Goal: Use online tool/utility: Utilize a website feature to perform a specific function

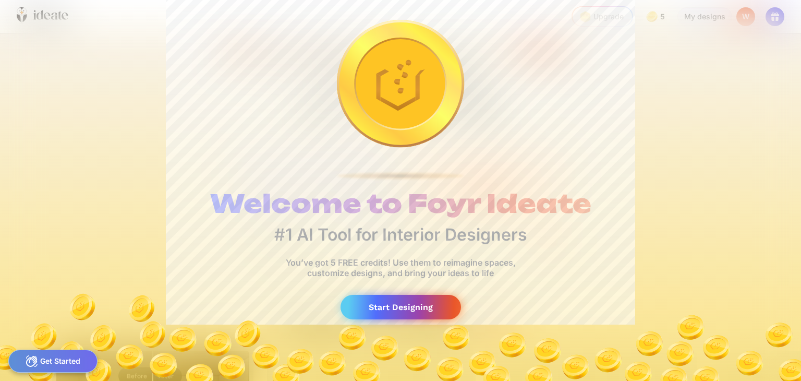
click at [396, 319] on div "Start Designing" at bounding box center [401, 307] width 120 height 25
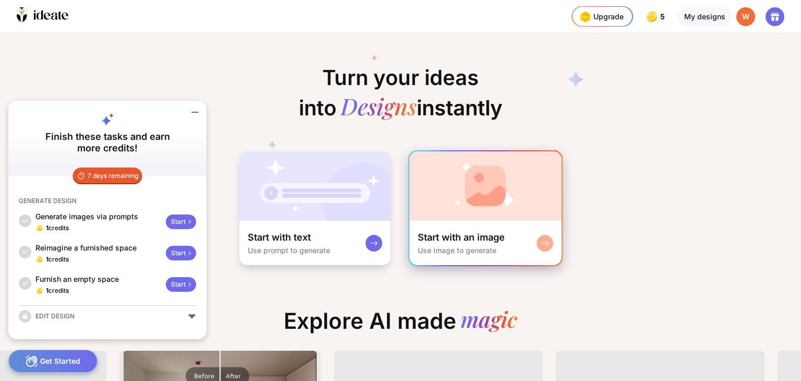
click at [501, 244] on div "Start with an image" at bounding box center [461, 237] width 87 height 13
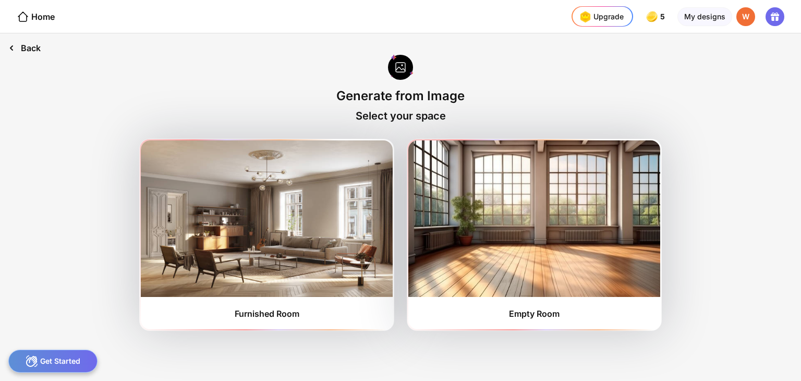
click at [27, 54] on div "Back" at bounding box center [24, 47] width 49 height 29
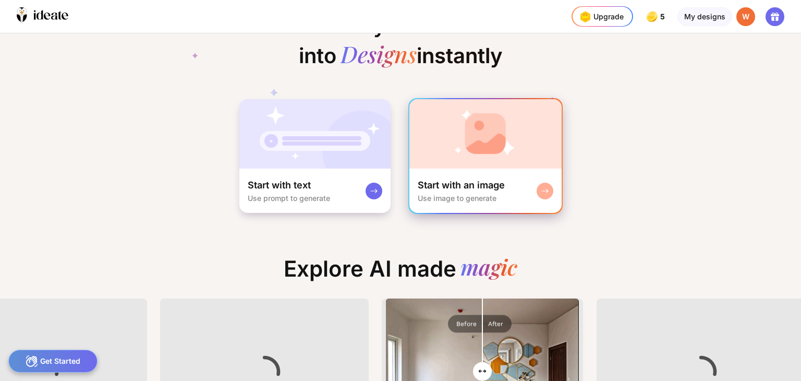
click at [540, 213] on div "Start with an image Use image to generate" at bounding box center [485, 190] width 152 height 44
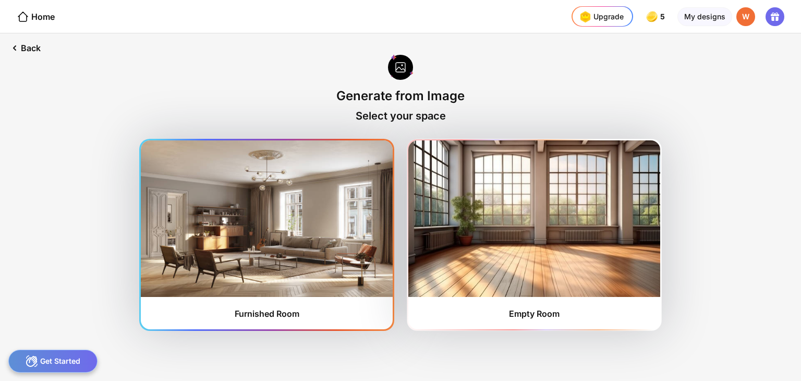
click at [242, 276] on img at bounding box center [267, 218] width 252 height 156
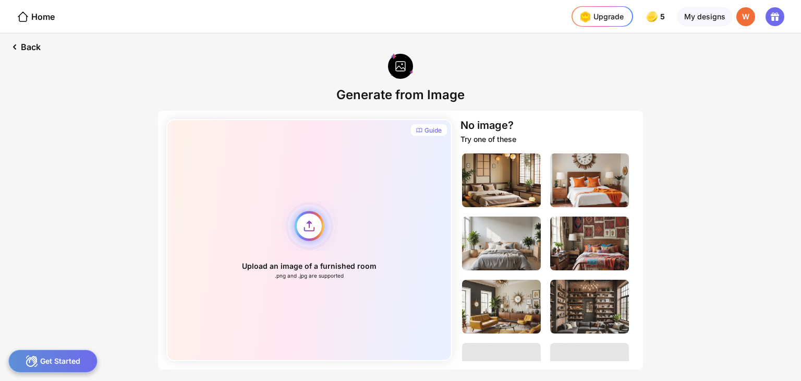
click at [298, 256] on div "Upload an image of a furnished room .png and .jpg are supported" at bounding box center [309, 240] width 286 height 242
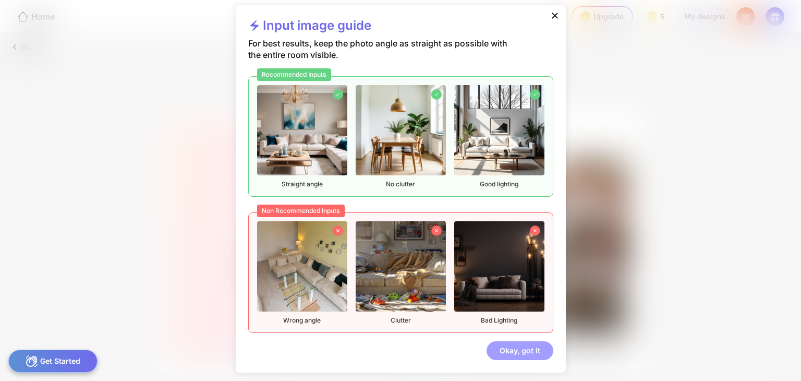
click at [519, 341] on div "Okay, got it" at bounding box center [520, 350] width 67 height 19
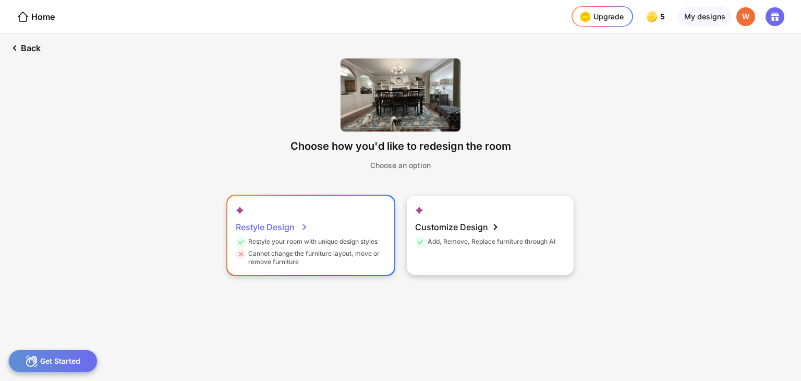
click at [273, 237] on div "Restyle Design" at bounding box center [272, 226] width 73 height 21
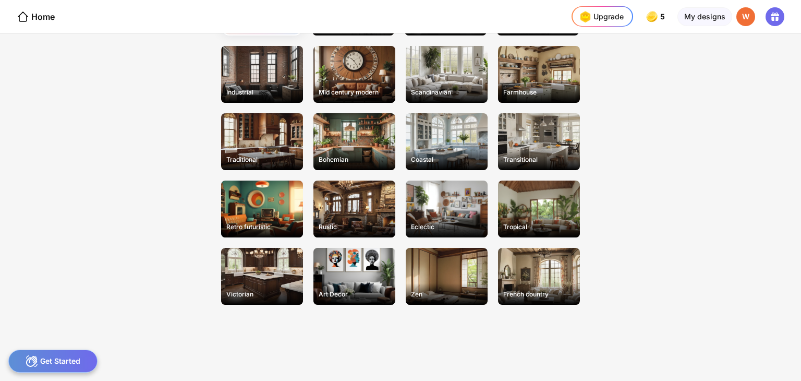
scroll to position [67, 0]
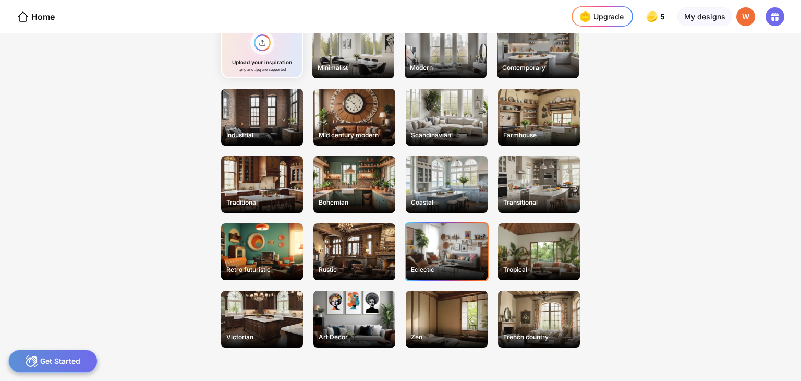
click at [440, 280] on div "Eclectic" at bounding box center [447, 251] width 82 height 57
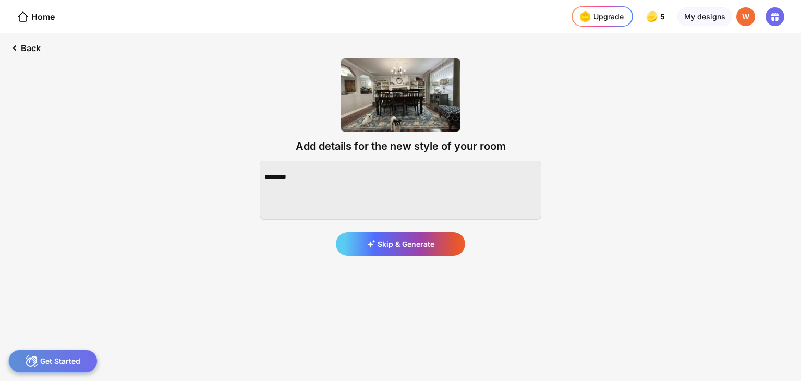
scroll to position [0, 0]
click at [316, 191] on textarea at bounding box center [401, 190] width 282 height 59
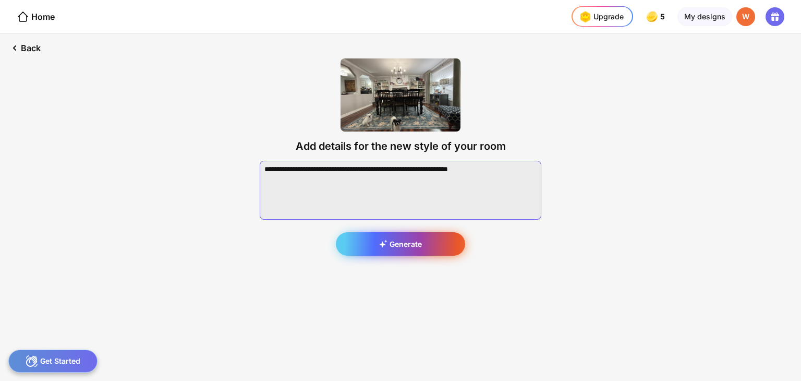
type textarea "**********"
click at [449, 256] on div "Generate" at bounding box center [400, 243] width 129 height 23
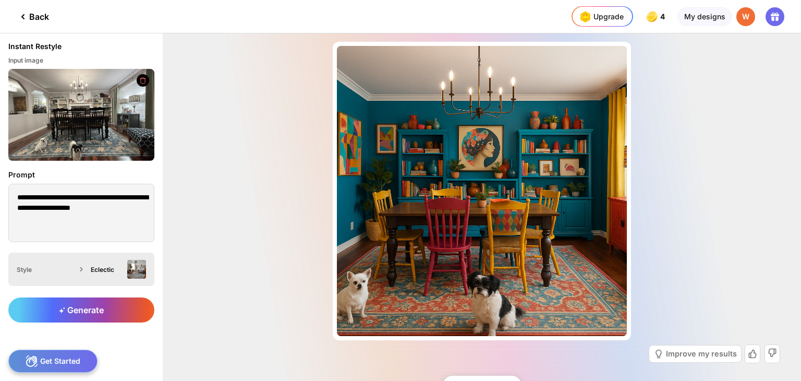
click at [98, 279] on div "Eclectic" at bounding box center [116, 269] width 59 height 19
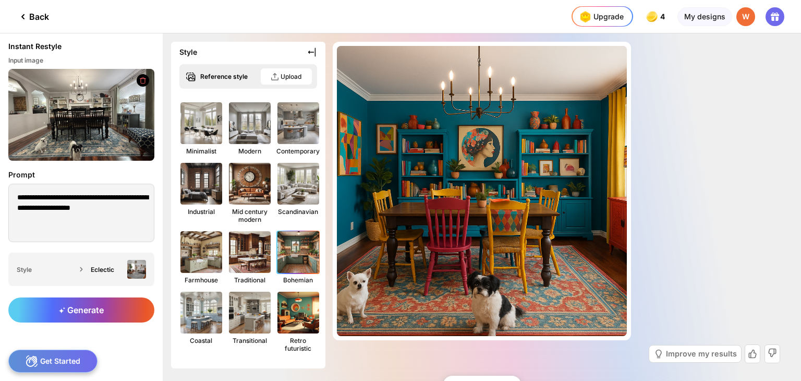
click at [321, 275] on img at bounding box center [298, 252] width 46 height 46
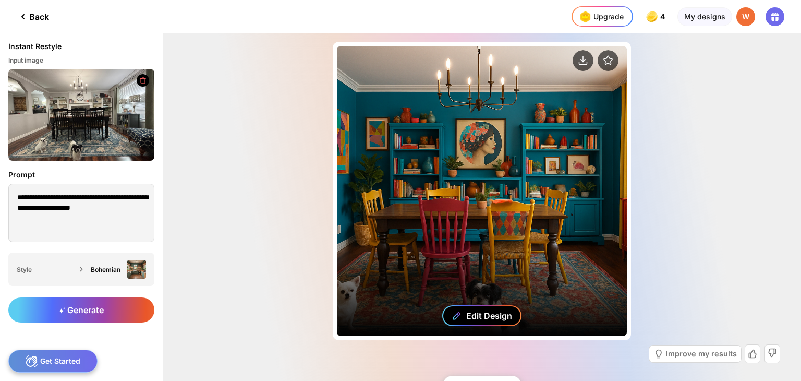
click at [495, 305] on div "Edit Design" at bounding box center [481, 315] width 79 height 21
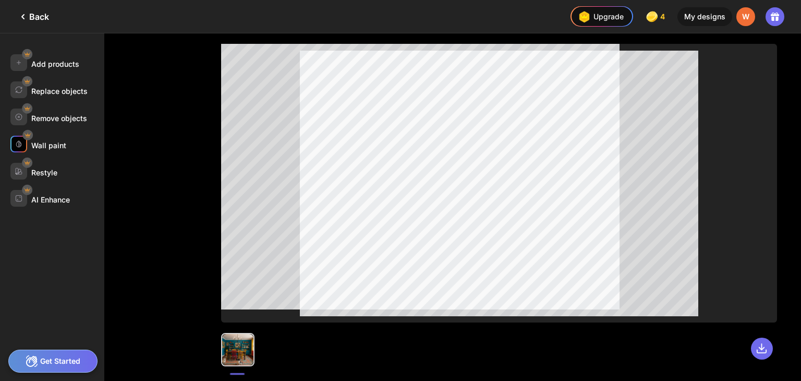
click at [62, 150] on div "Wall paint" at bounding box center [48, 145] width 35 height 9
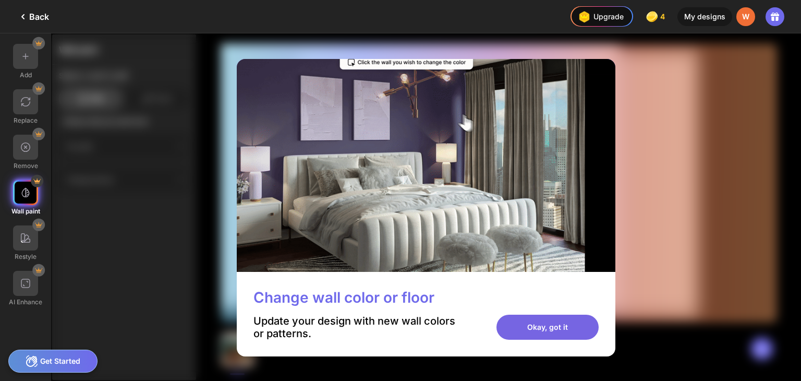
click at [578, 340] on div "Okay, got it" at bounding box center [548, 327] width 102 height 25
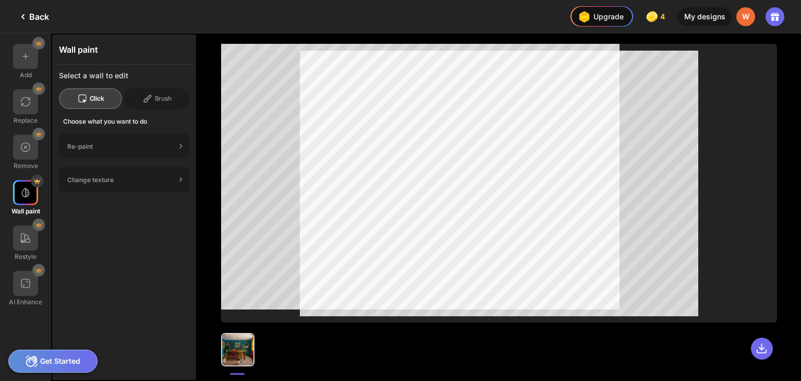
click at [107, 106] on div "Click" at bounding box center [90, 98] width 63 height 21
click at [83, 150] on div "Re-paint" at bounding box center [121, 146] width 109 height 8
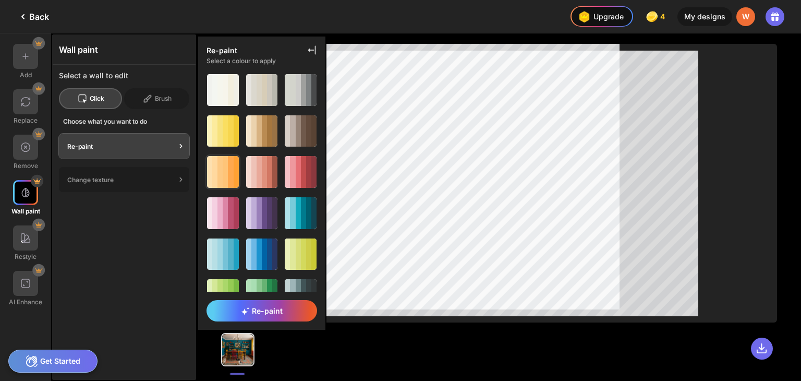
scroll to position [52, 0]
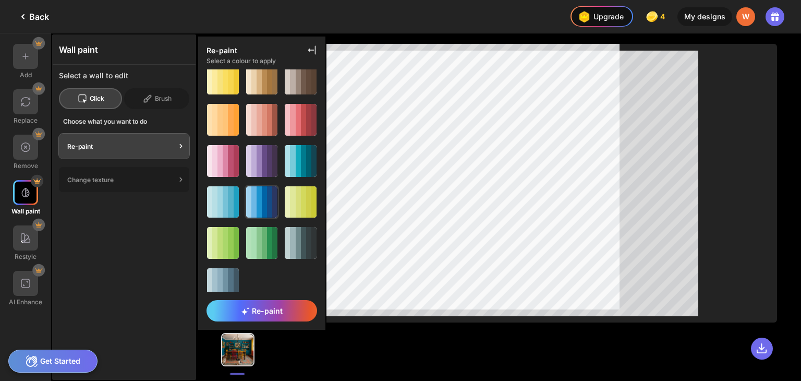
click at [262, 218] on div at bounding box center [259, 202] width 5 height 32
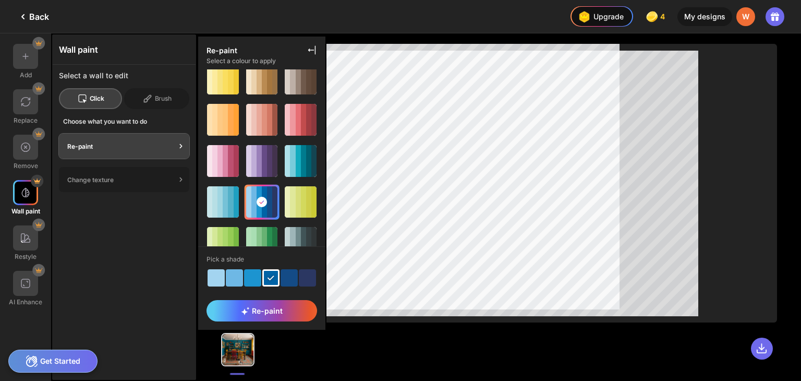
scroll to position [71, 0]
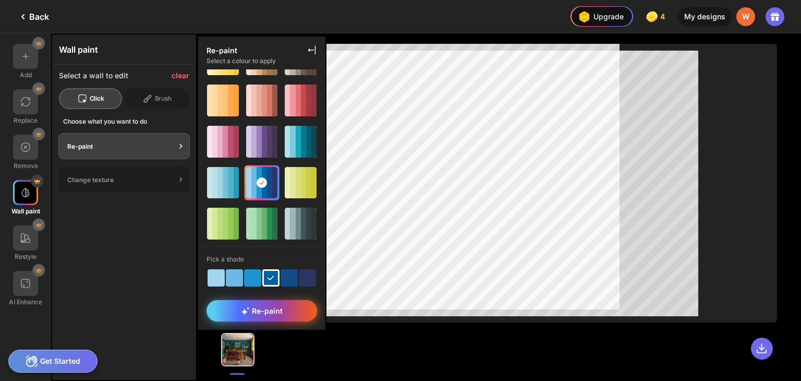
click at [281, 306] on span "Re-paint" at bounding box center [262, 310] width 42 height 9
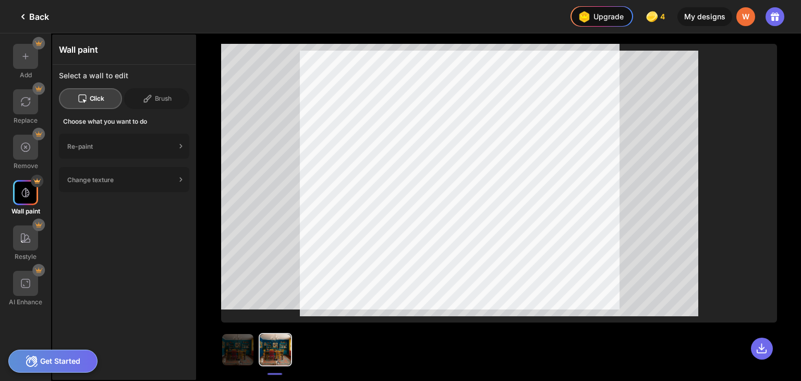
click at [29, 18] on icon at bounding box center [23, 16] width 13 height 13
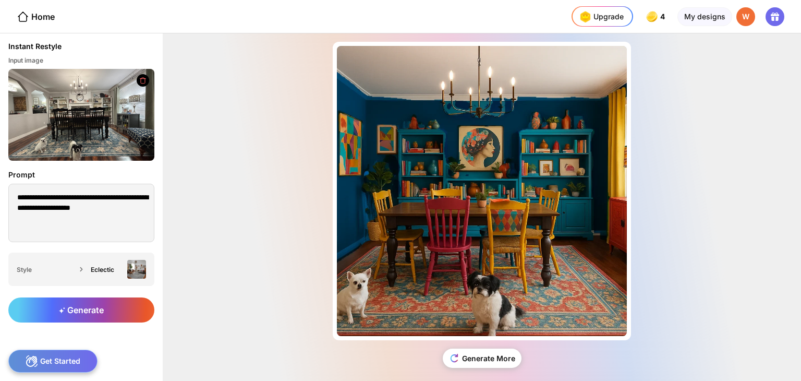
click at [236, 297] on div "Almost there... Edit Design Generate More" at bounding box center [482, 206] width 638 height 347
click at [163, 230] on div "**********" at bounding box center [81, 207] width 163 height 92
click at [151, 234] on textarea "**********" at bounding box center [81, 213] width 146 height 58
type textarea "**********"
click at [87, 274] on div at bounding box center [81, 269] width 10 height 10
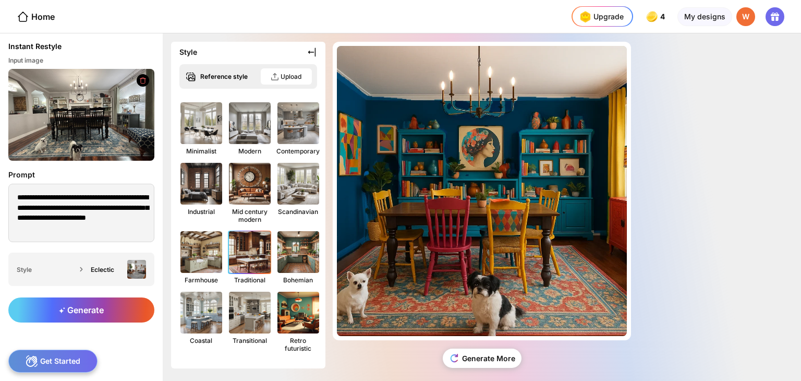
click at [273, 275] on img at bounding box center [250, 252] width 46 height 46
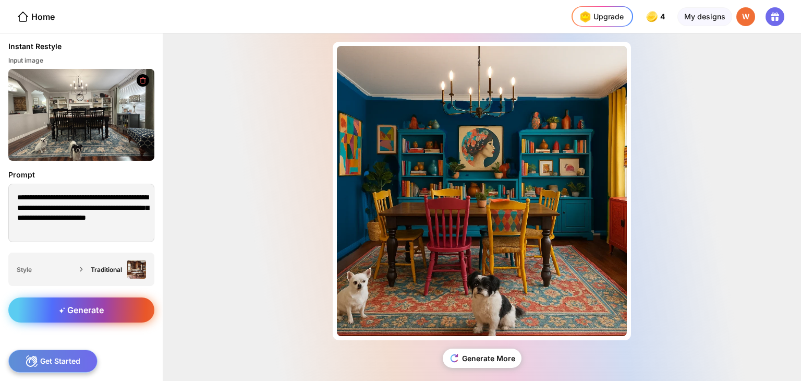
click at [125, 322] on div "Generate" at bounding box center [81, 309] width 146 height 25
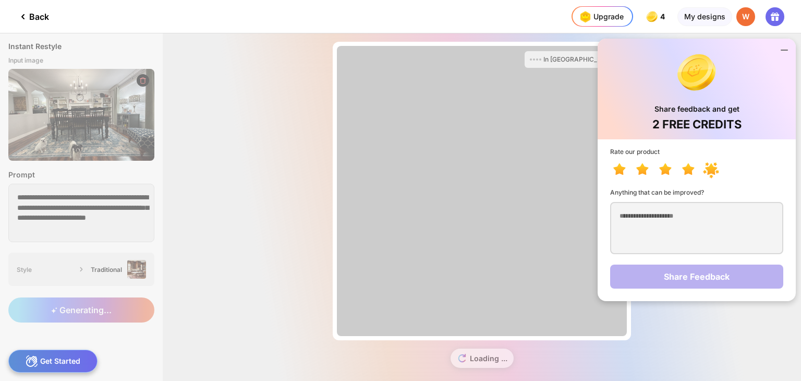
click at [702, 180] on icon at bounding box center [713, 170] width 23 height 19
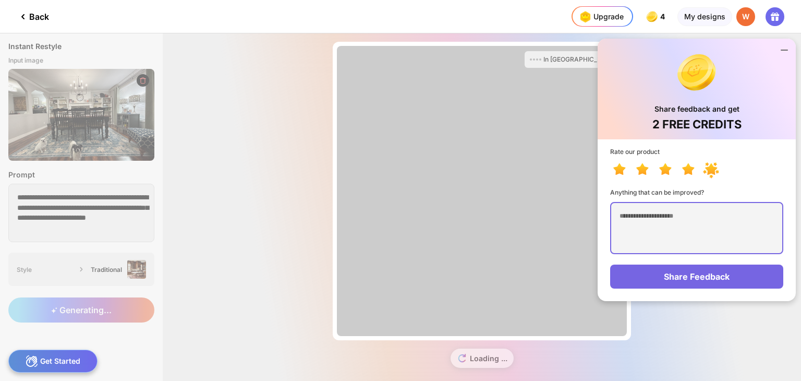
drag, startPoint x: 655, startPoint y: 252, endPoint x: 655, endPoint y: 247, distance: 5.2
click at [655, 247] on textarea at bounding box center [696, 228] width 173 height 52
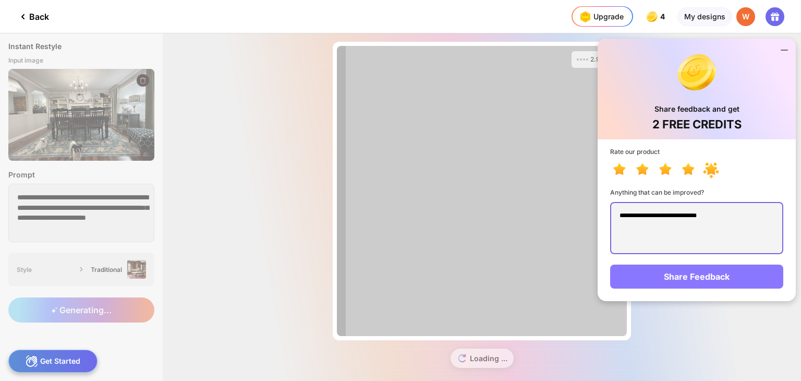
type textarea "**********"
click at [729, 288] on div "Share Feedback" at bounding box center [696, 276] width 173 height 24
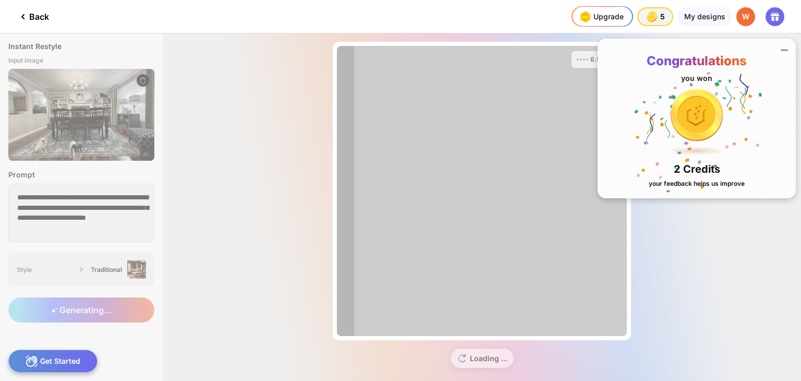
click at [787, 56] on icon at bounding box center [784, 50] width 13 height 13
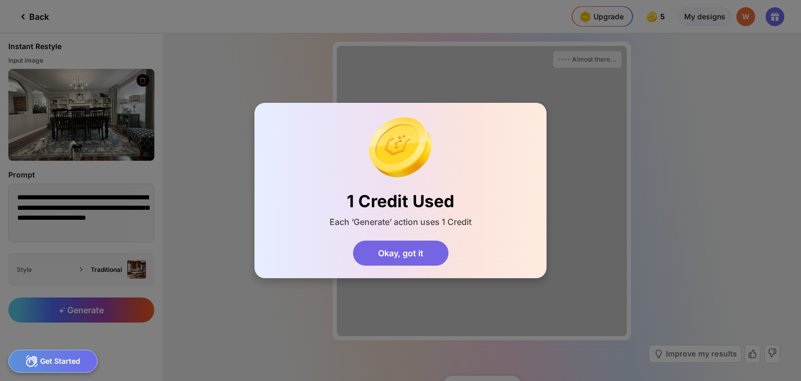
click at [389, 266] on div "Okay, got it" at bounding box center [400, 252] width 95 height 25
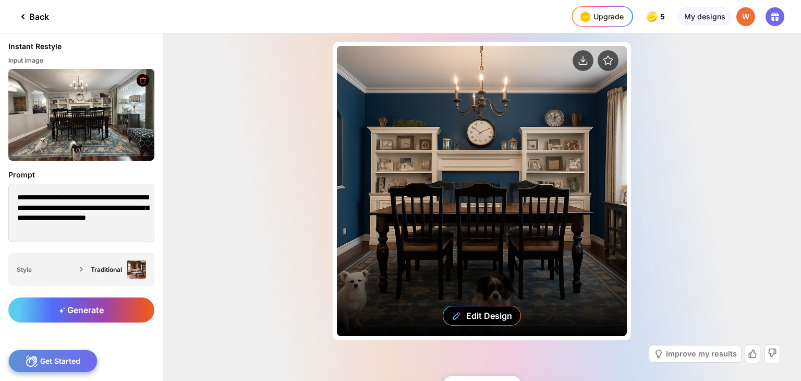
click at [534, 190] on div "Edit Design" at bounding box center [482, 191] width 290 height 290
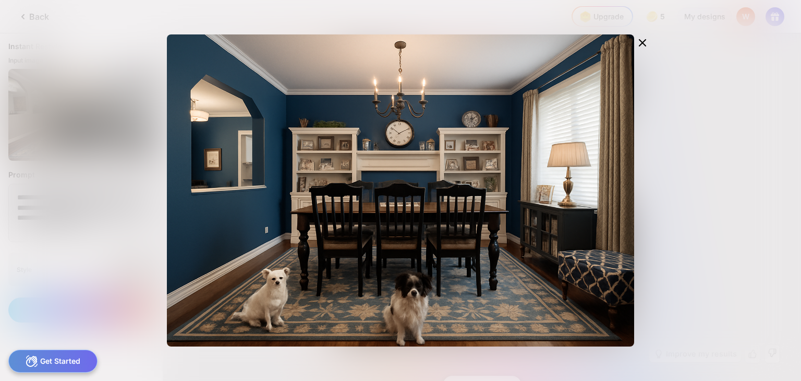
click at [46, 246] on div "Edit Design" at bounding box center [400, 190] width 801 height 381
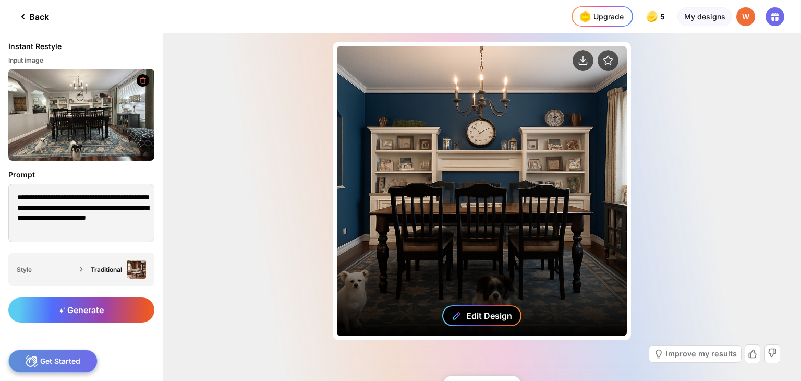
click at [499, 310] on div "Edit Design" at bounding box center [489, 315] width 46 height 10
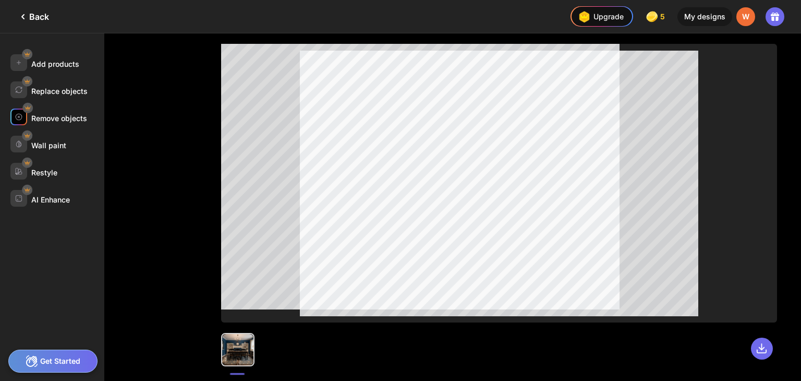
click at [47, 123] on div "Remove objects" at bounding box center [59, 118] width 56 height 9
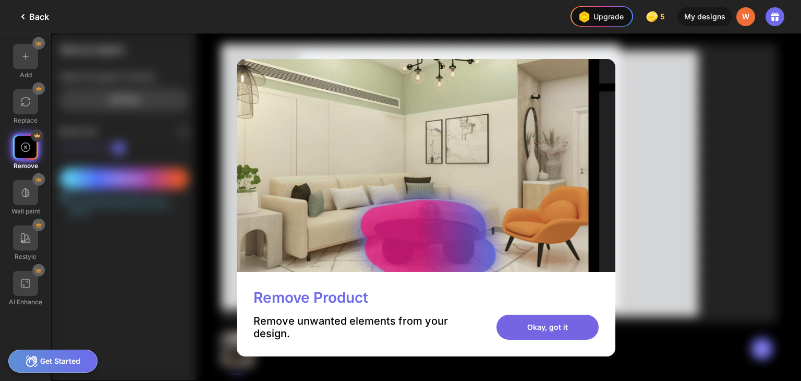
click at [561, 340] on div "Okay, got it" at bounding box center [548, 327] width 102 height 25
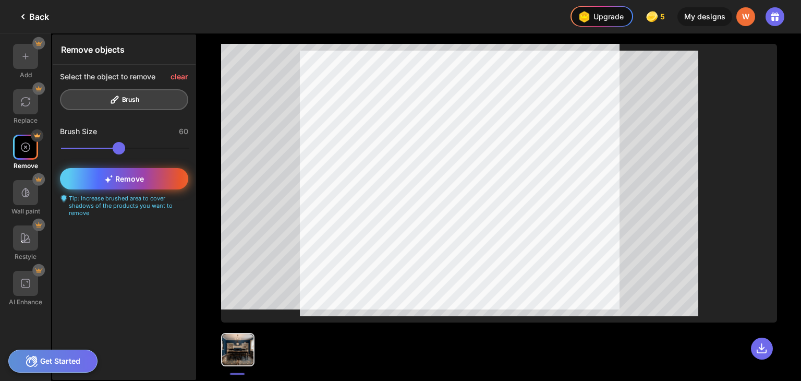
click at [149, 189] on div "Remove" at bounding box center [124, 178] width 128 height 21
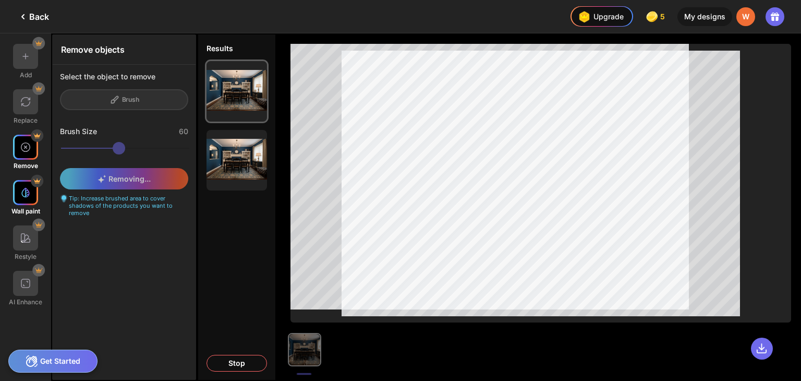
click at [29, 198] on img at bounding box center [25, 192] width 10 height 10
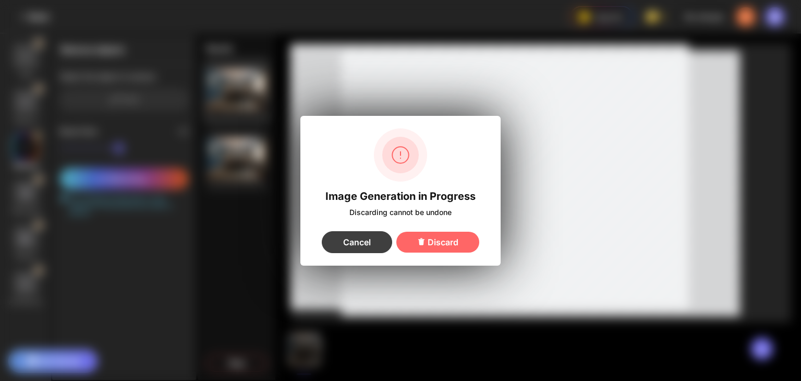
click at [346, 247] on div "Cancel" at bounding box center [357, 242] width 70 height 22
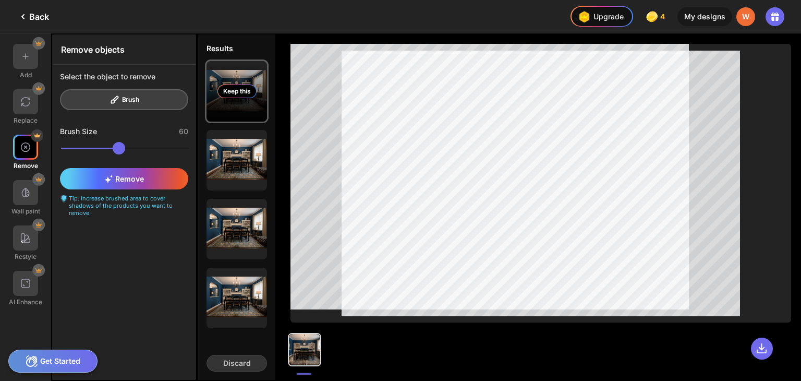
scroll to position [38, 0]
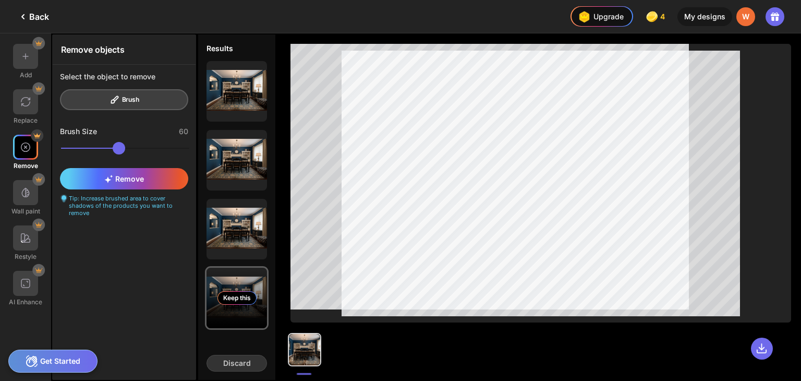
click at [255, 298] on div "Keep this" at bounding box center [237, 298] width 39 height 14
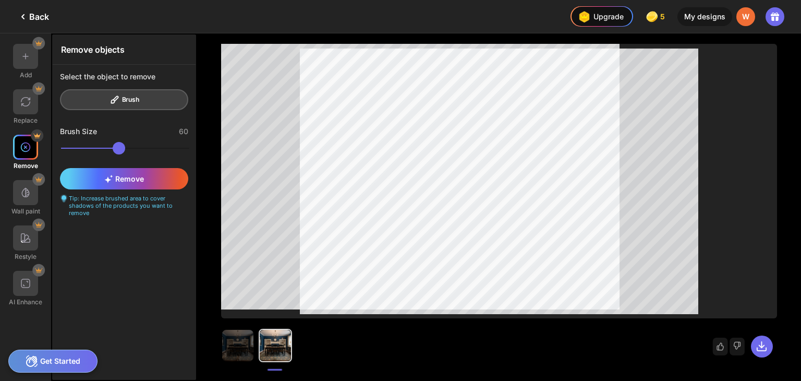
click at [22, 152] on img at bounding box center [25, 147] width 10 height 10
click at [25, 152] on img at bounding box center [25, 147] width 10 height 10
click at [29, 198] on img at bounding box center [25, 192] width 10 height 10
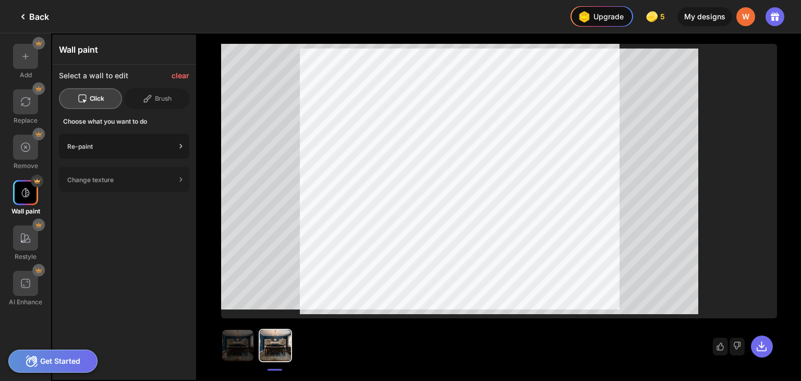
click at [109, 150] on div "Re-paint" at bounding box center [121, 146] width 109 height 8
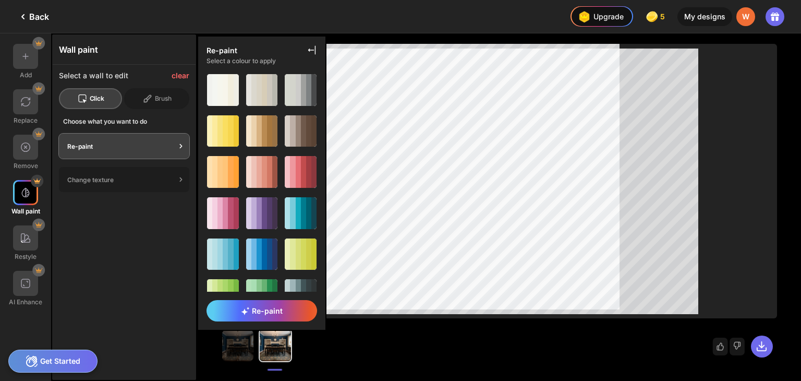
click at [182, 148] on icon at bounding box center [181, 146] width 2 height 4
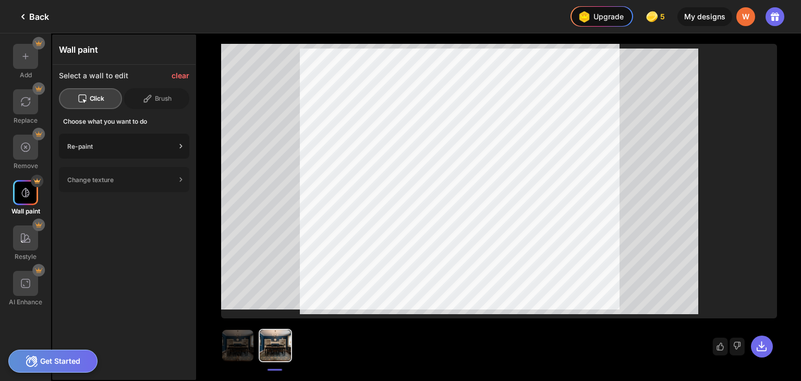
click at [186, 151] on icon at bounding box center [181, 146] width 10 height 10
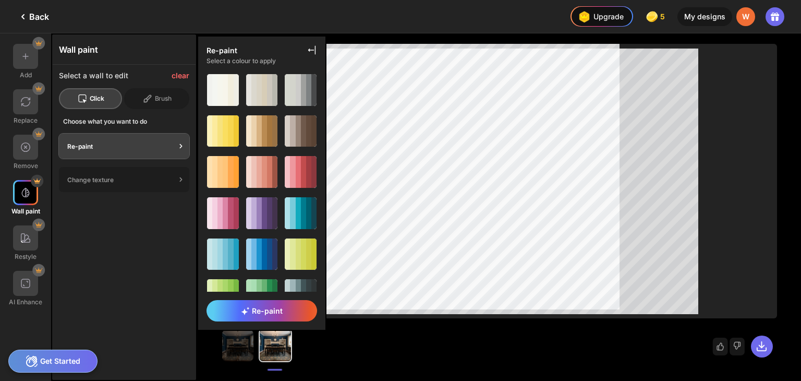
scroll to position [117, 0]
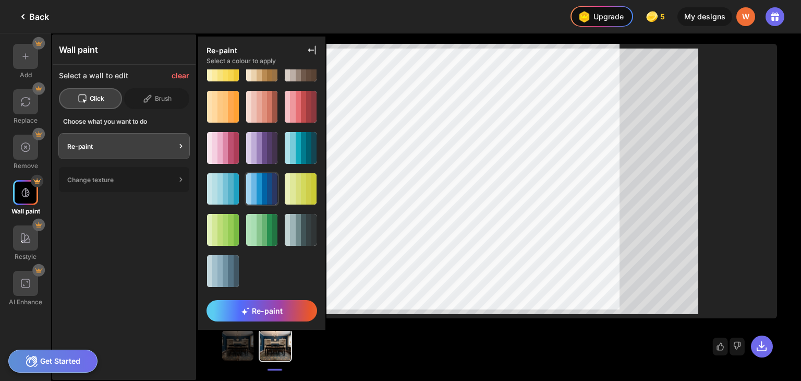
click at [267, 173] on div at bounding box center [264, 189] width 5 height 32
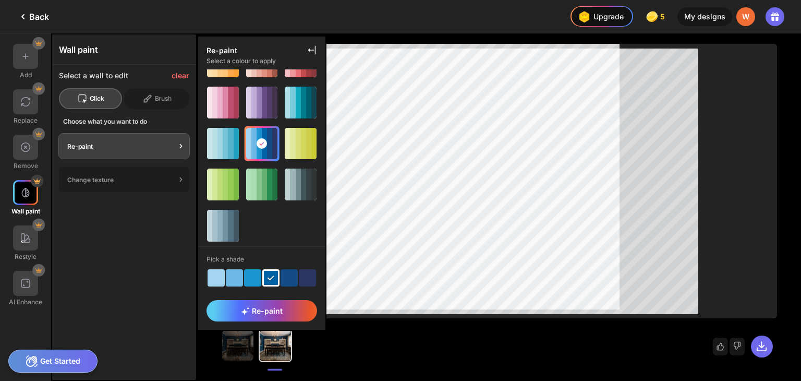
scroll to position [71, 0]
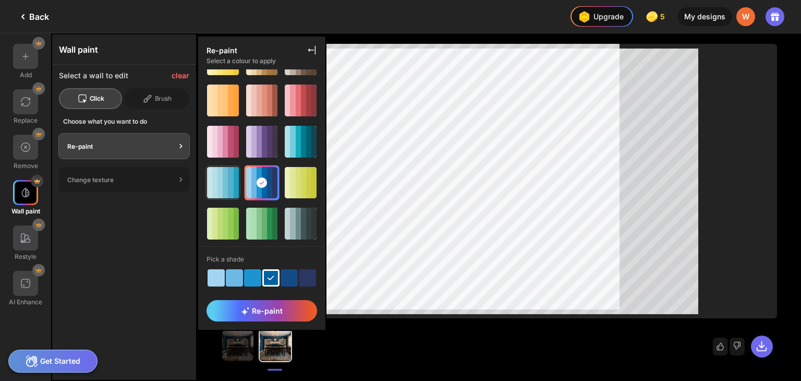
click at [223, 199] on div at bounding box center [220, 183] width 5 height 32
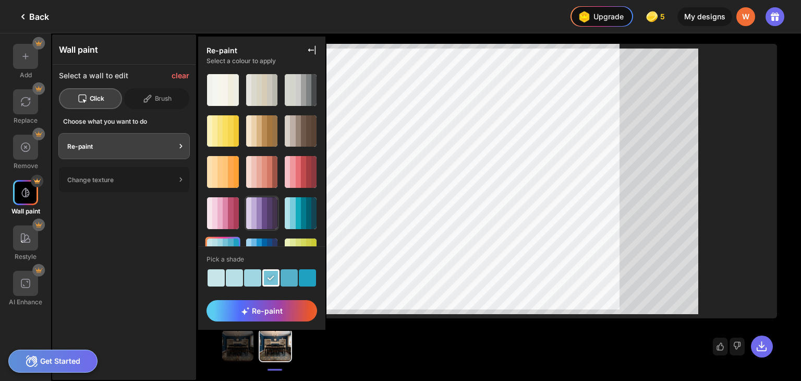
scroll to position [104, 0]
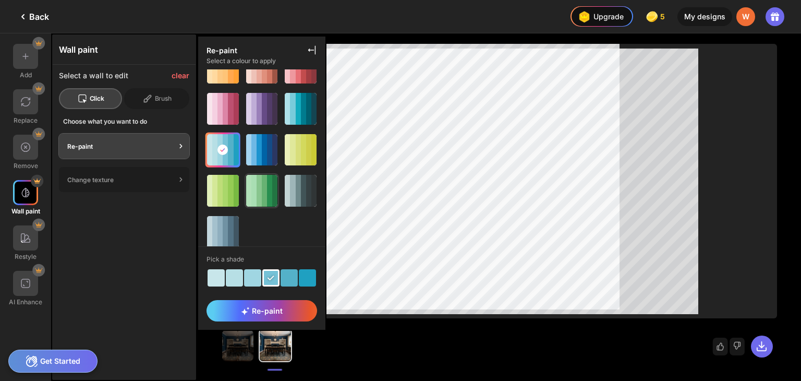
click at [262, 175] on div at bounding box center [259, 191] width 5 height 32
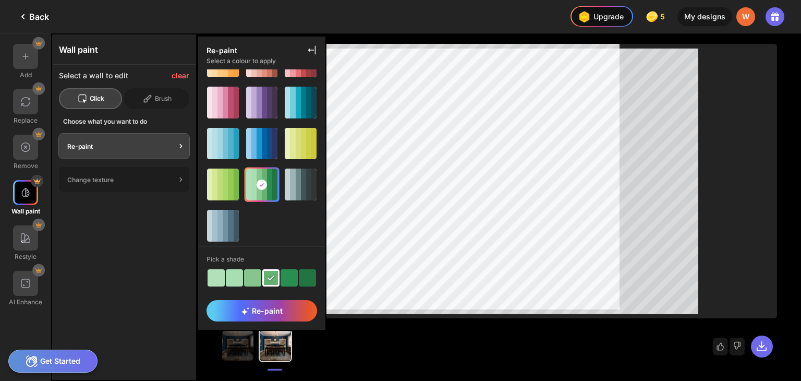
scroll to position [117, 0]
click at [283, 306] on span "Re-paint" at bounding box center [262, 310] width 42 height 9
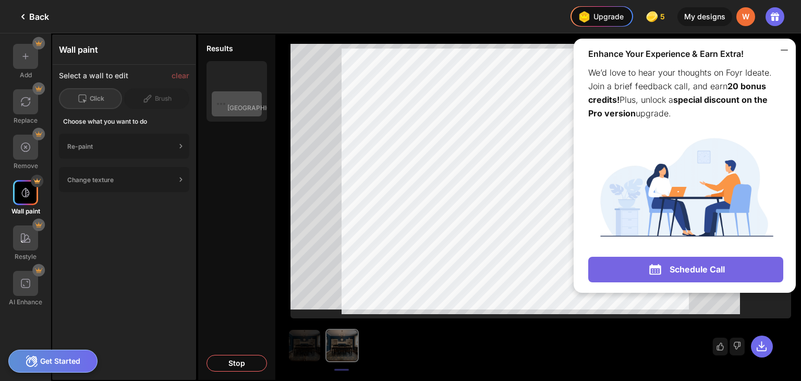
click at [787, 55] on icon at bounding box center [784, 50] width 13 height 13
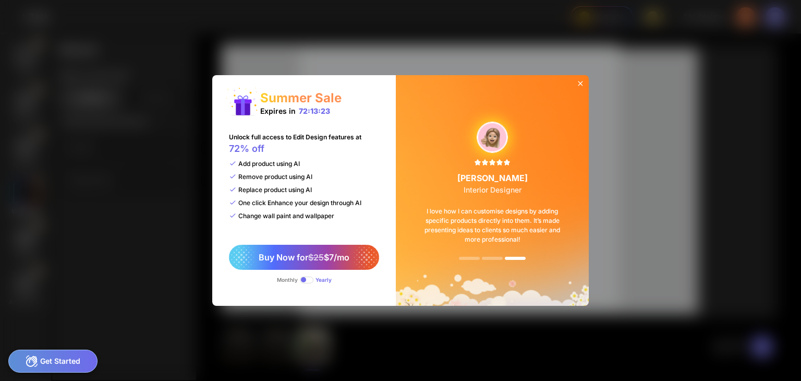
click at [300, 283] on span at bounding box center [307, 279] width 14 height 7
click at [585, 79] on icon at bounding box center [580, 83] width 8 height 8
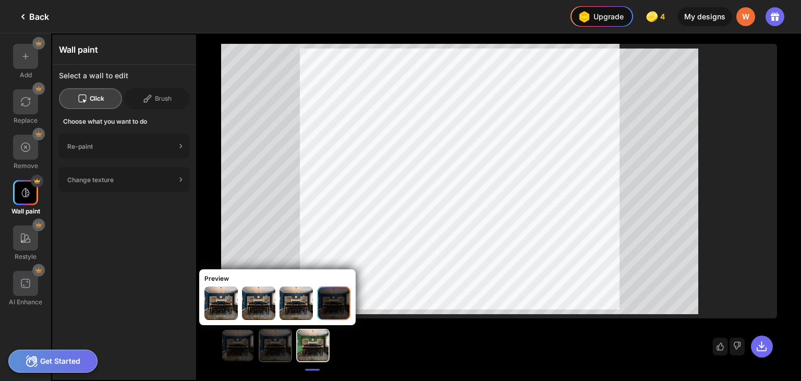
click at [291, 347] on img at bounding box center [275, 345] width 31 height 31
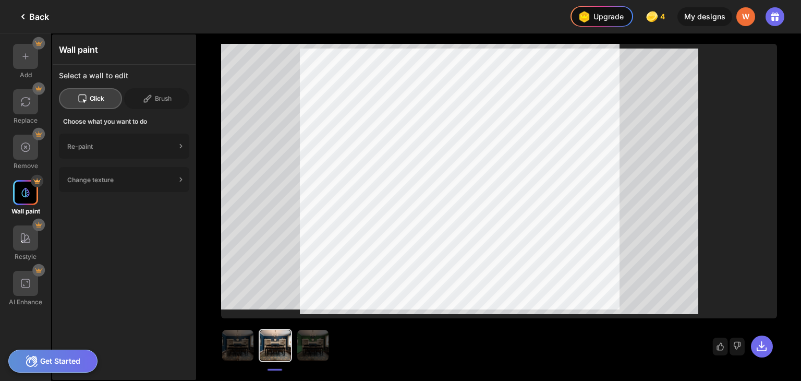
click at [25, 198] on img at bounding box center [25, 192] width 10 height 10
click at [28, 61] on img at bounding box center [25, 56] width 10 height 10
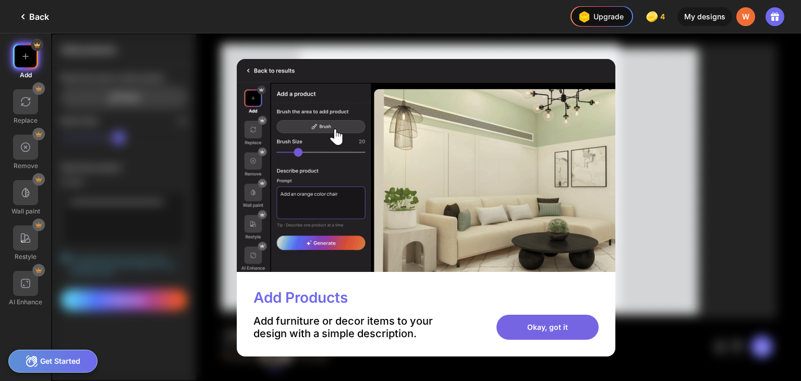
click at [574, 340] on div "Okay, got it" at bounding box center [548, 327] width 102 height 25
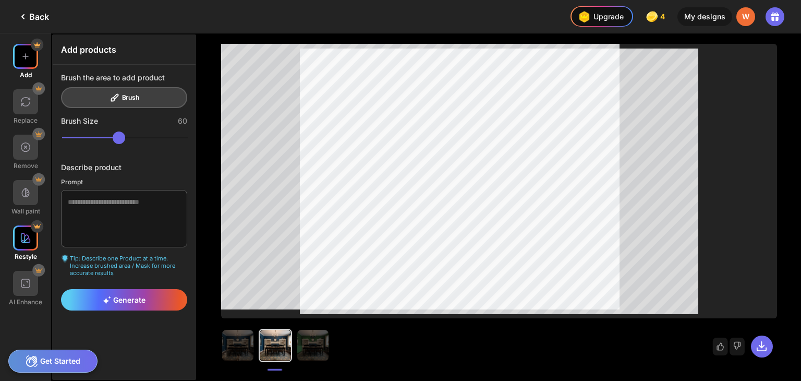
click at [29, 243] on img at bounding box center [25, 238] width 10 height 10
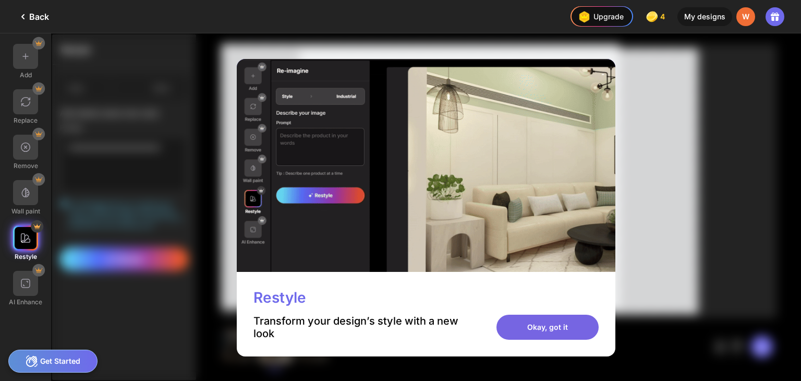
click at [584, 340] on div "Okay, got it" at bounding box center [548, 327] width 102 height 25
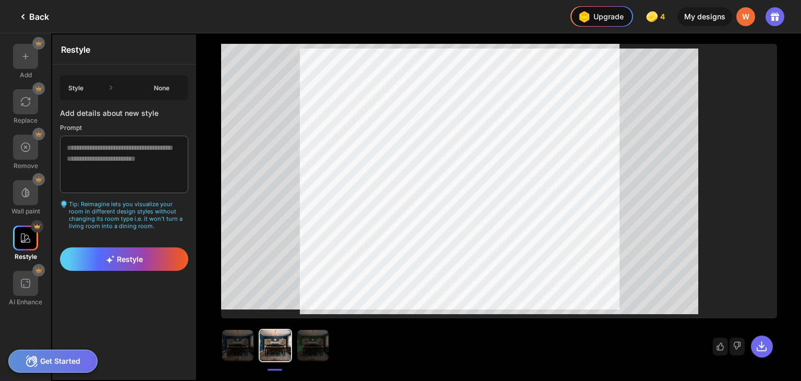
click at [112, 90] on icon at bounding box center [111, 88] width 2 height 4
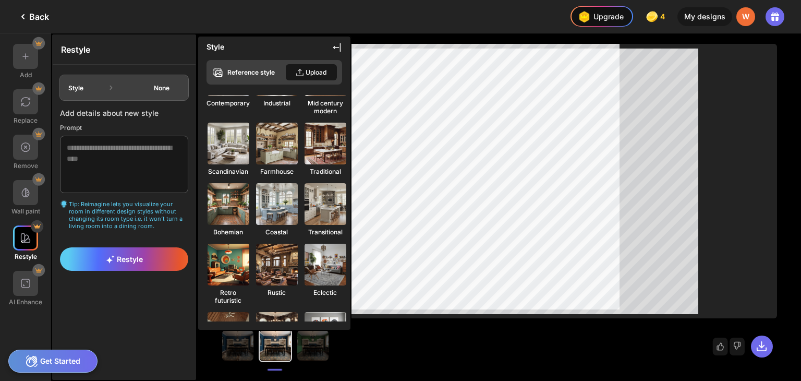
scroll to position [156, 0]
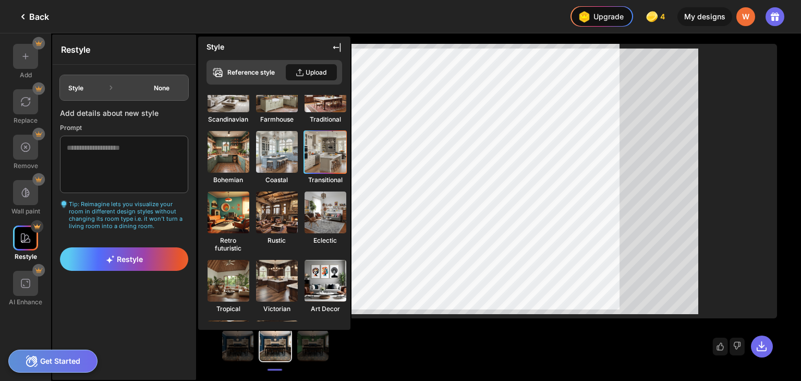
click at [348, 175] on img at bounding box center [326, 152] width 46 height 46
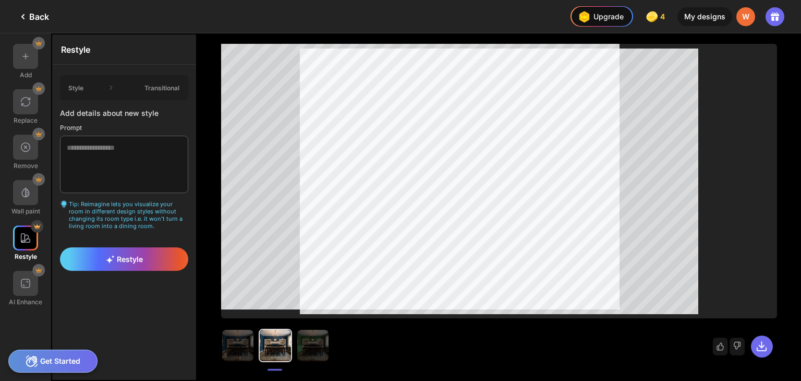
click at [23, 17] on icon at bounding box center [23, 16] width 13 height 13
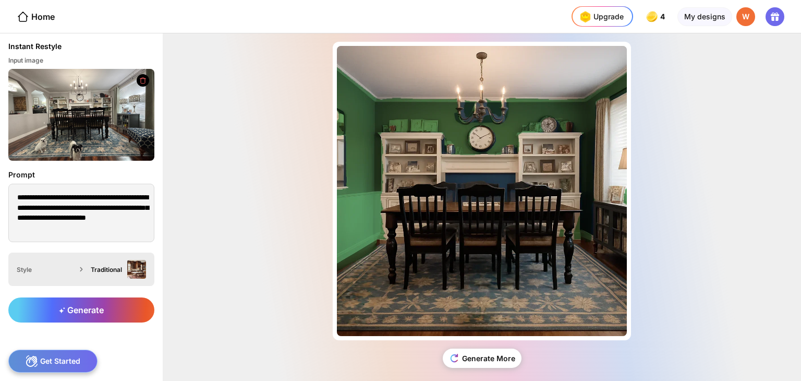
click at [87, 274] on icon at bounding box center [81, 269] width 10 height 10
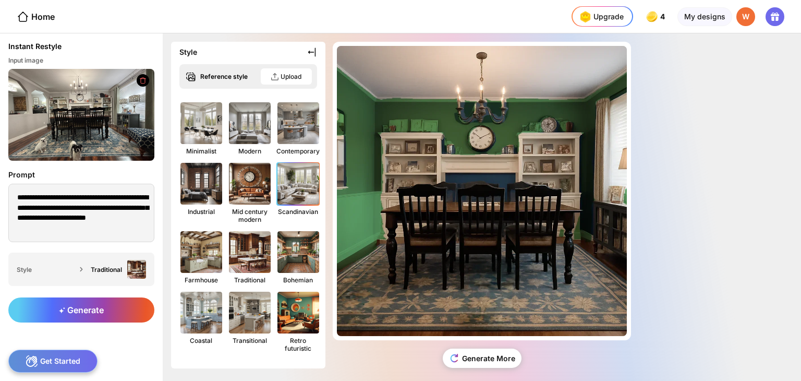
scroll to position [104, 0]
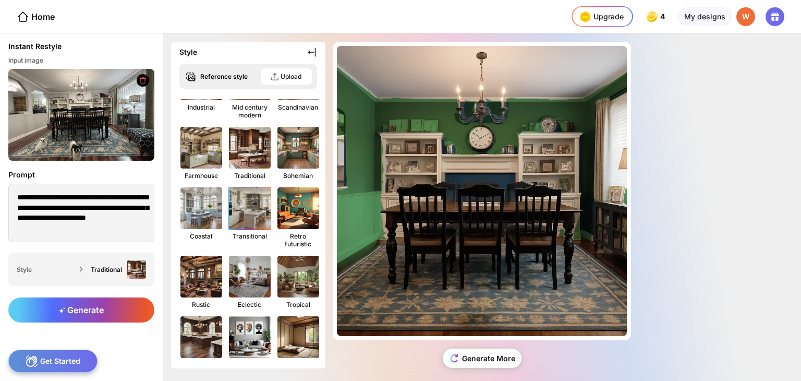
click at [273, 231] on img at bounding box center [250, 208] width 46 height 46
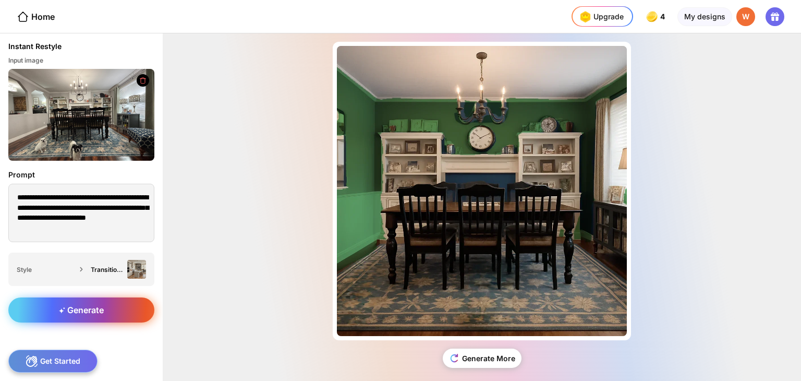
click at [121, 322] on div "Generate" at bounding box center [81, 309] width 146 height 25
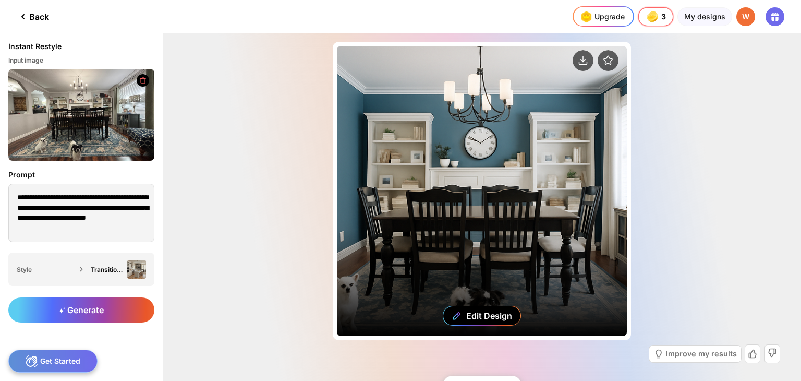
click at [491, 207] on div "Edit Design" at bounding box center [482, 191] width 290 height 290
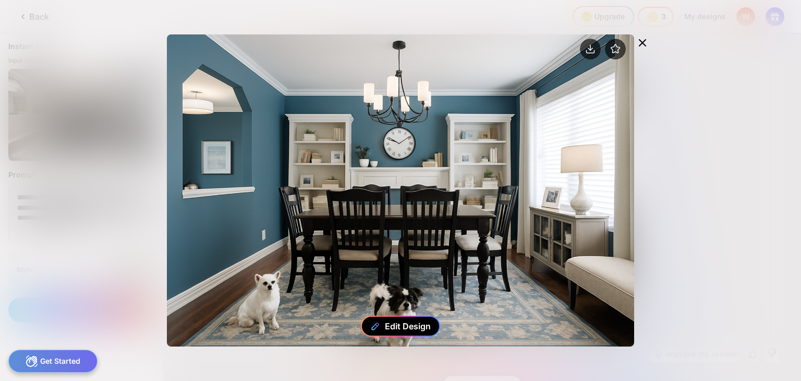
click at [397, 321] on div "Edit Design" at bounding box center [408, 326] width 46 height 10
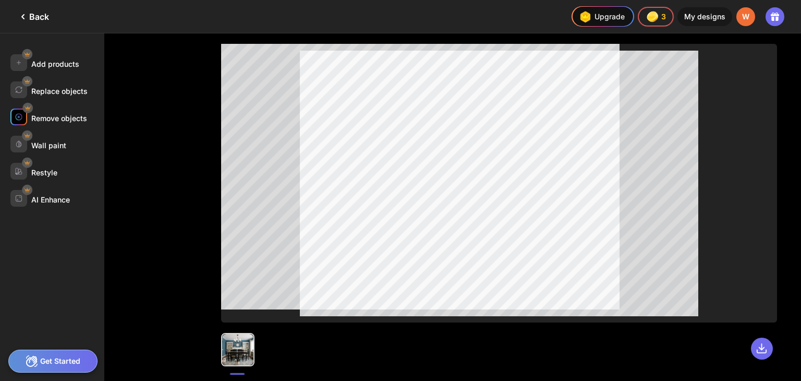
click at [21, 120] on img at bounding box center [18, 116] width 7 height 7
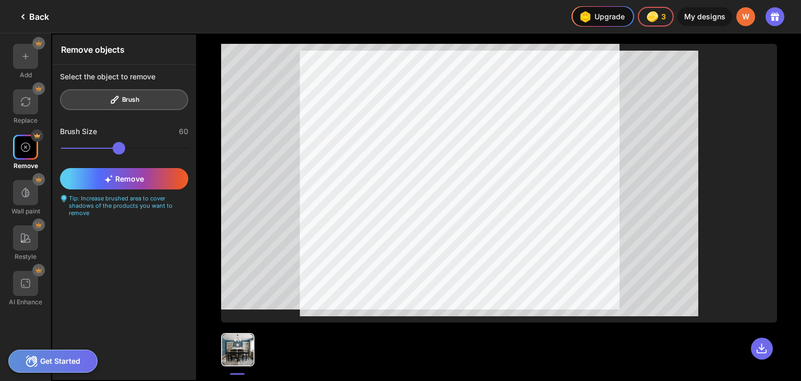
click at [143, 110] on div "Select the object to remove Brush" at bounding box center [124, 91] width 143 height 53
click at [148, 156] on div at bounding box center [124, 149] width 128 height 16
drag, startPoint x: 148, startPoint y: 170, endPoint x: 121, endPoint y: 167, distance: 27.2
type input "**"
click at [121, 154] on input "range" at bounding box center [125, 148] width 128 height 13
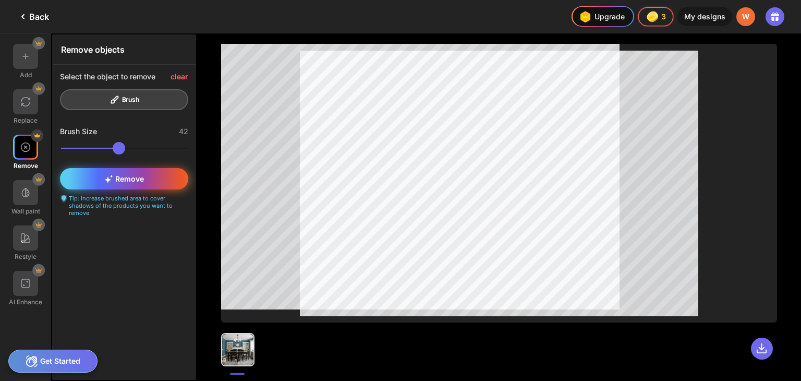
click at [135, 183] on span "Remove" at bounding box center [124, 178] width 40 height 9
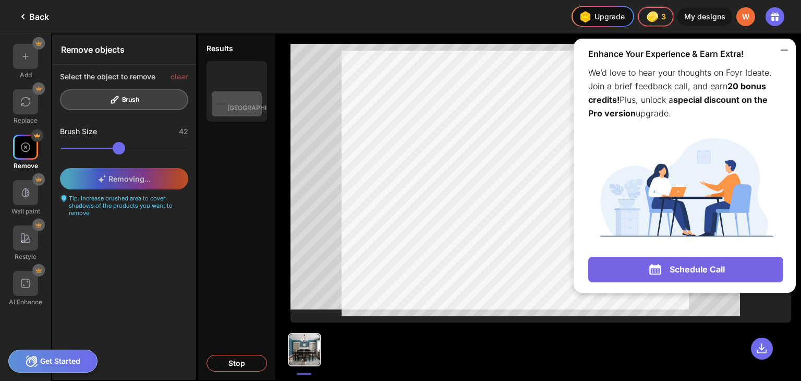
click at [786, 54] on icon at bounding box center [784, 50] width 13 height 13
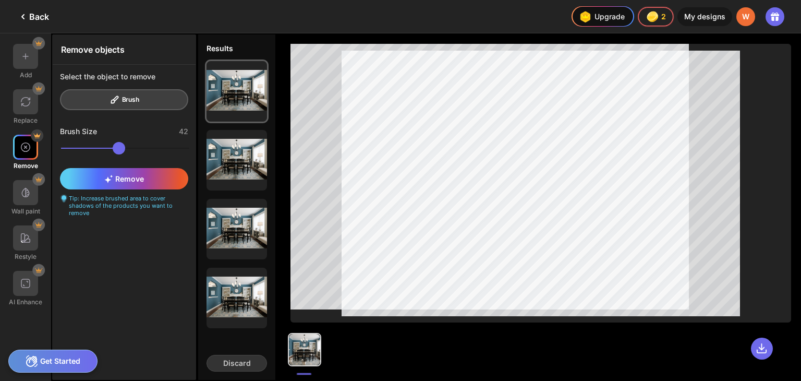
click at [23, 17] on icon at bounding box center [23, 16] width 13 height 13
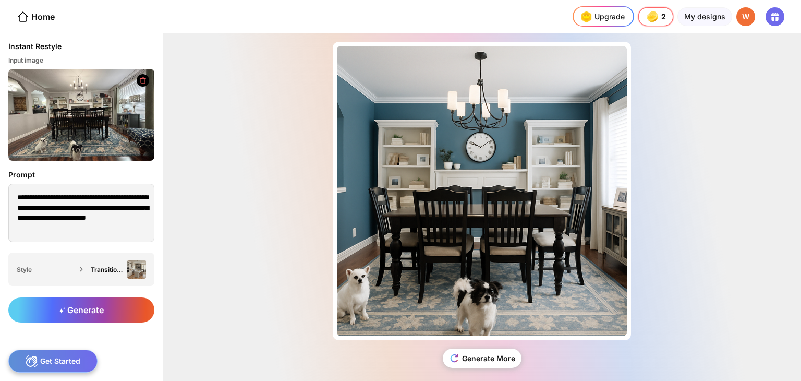
click at [147, 85] on icon at bounding box center [143, 81] width 8 height 8
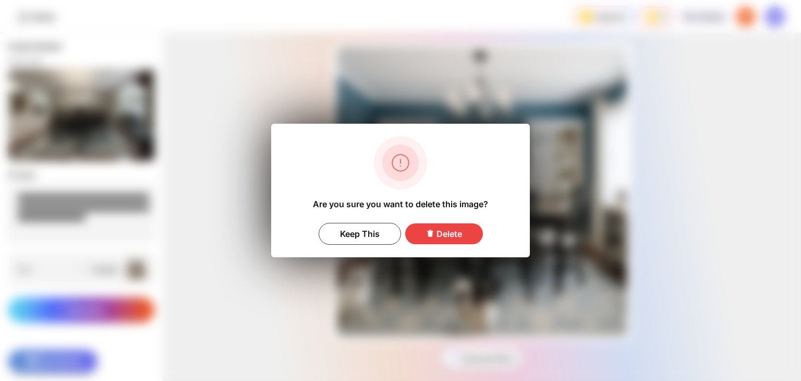
click at [444, 234] on div "Delete" at bounding box center [444, 233] width 78 height 21
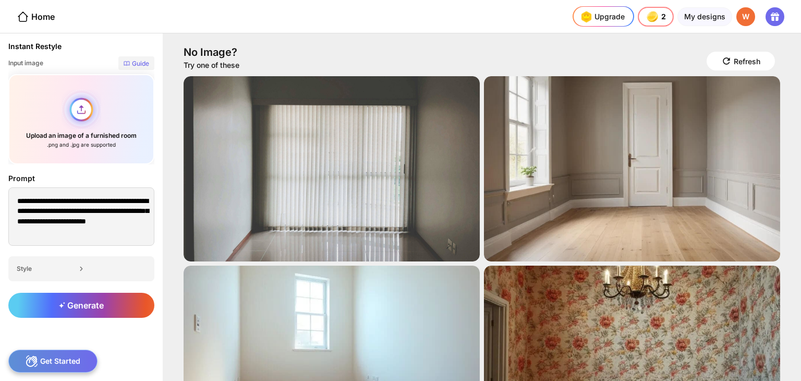
click at [90, 119] on div "Upload an image of a furnished room .png and .jpg are supported" at bounding box center [81, 119] width 146 height 90
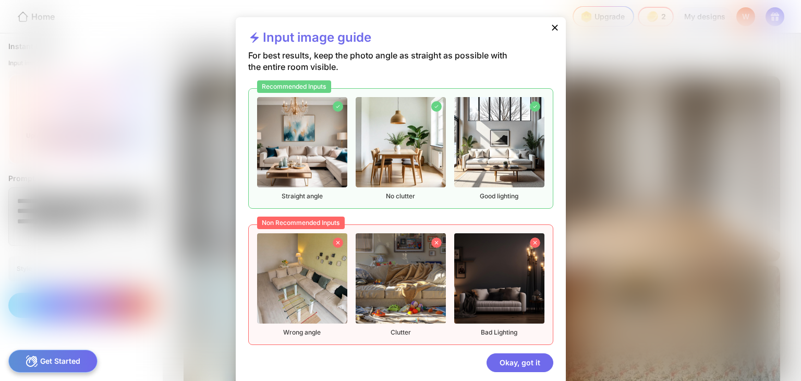
scroll to position [37, 0]
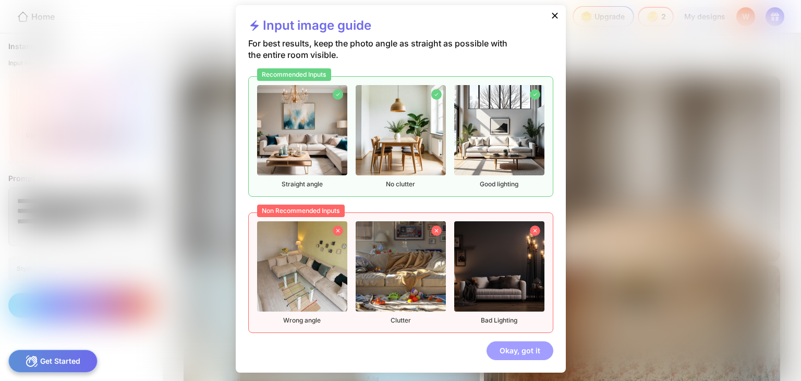
click at [513, 351] on div "Okay, got it" at bounding box center [520, 350] width 67 height 19
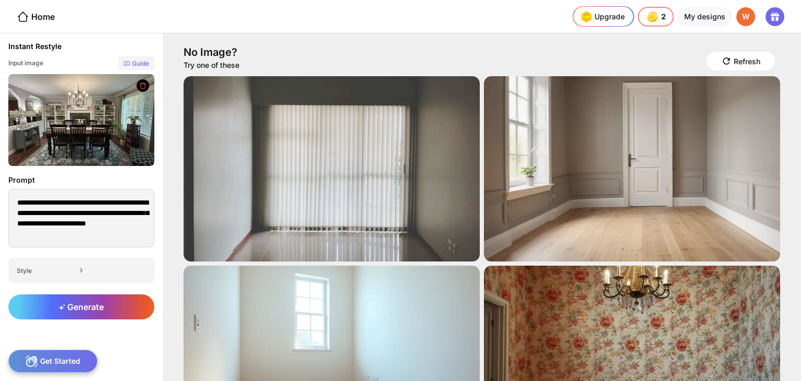
click at [87, 275] on icon at bounding box center [81, 270] width 10 height 10
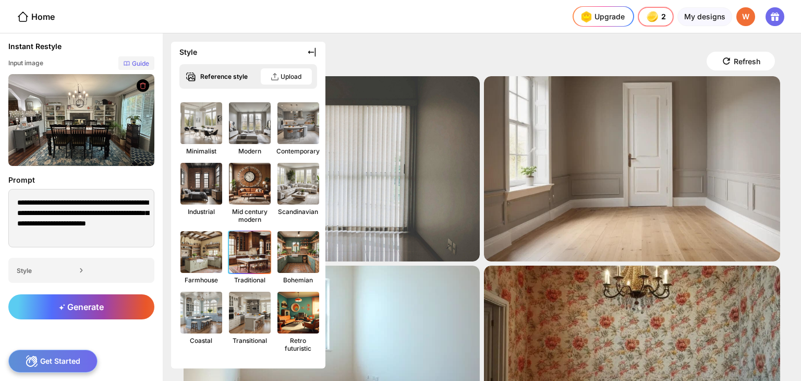
click at [273, 270] on img at bounding box center [250, 252] width 46 height 46
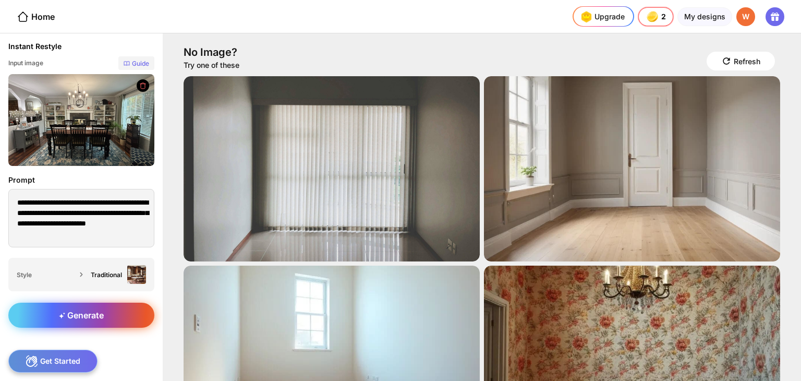
click at [133, 328] on div "Generate" at bounding box center [81, 315] width 146 height 25
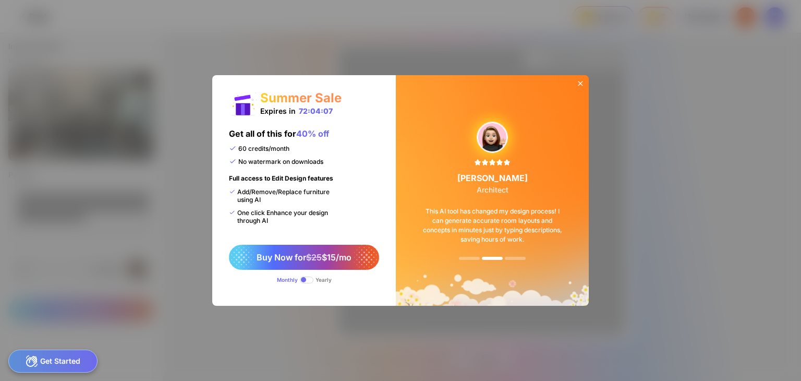
click at [583, 81] on icon at bounding box center [581, 83] width 5 height 5
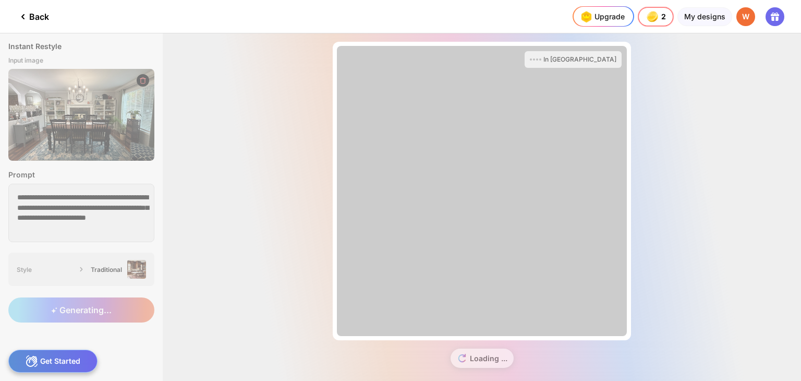
click at [34, 21] on div "Back" at bounding box center [33, 16] width 32 height 13
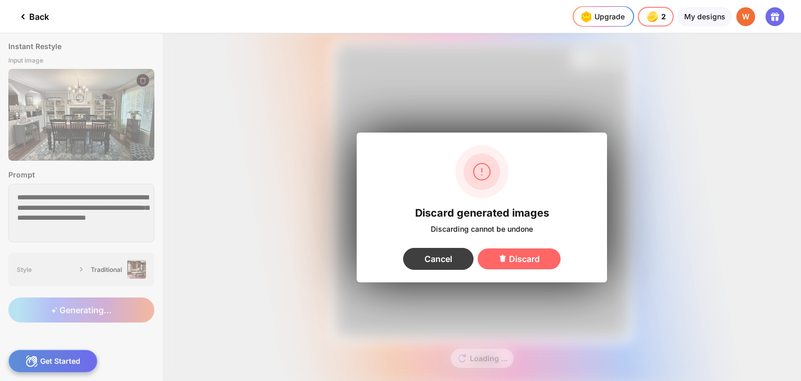
click at [446, 270] on div "Cancel" at bounding box center [438, 259] width 70 height 22
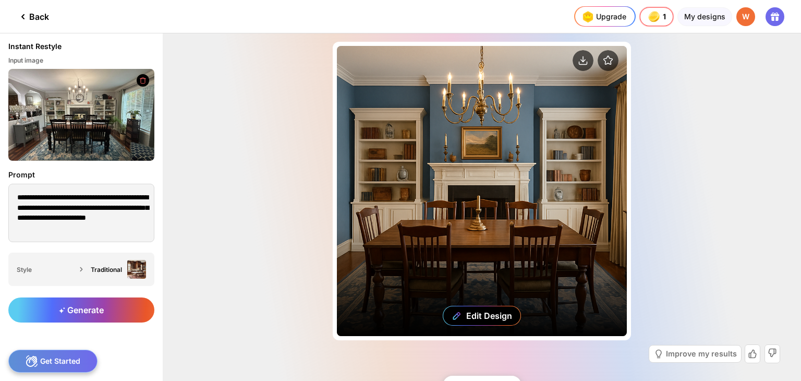
click at [529, 174] on div "Edit Design" at bounding box center [482, 191] width 290 height 290
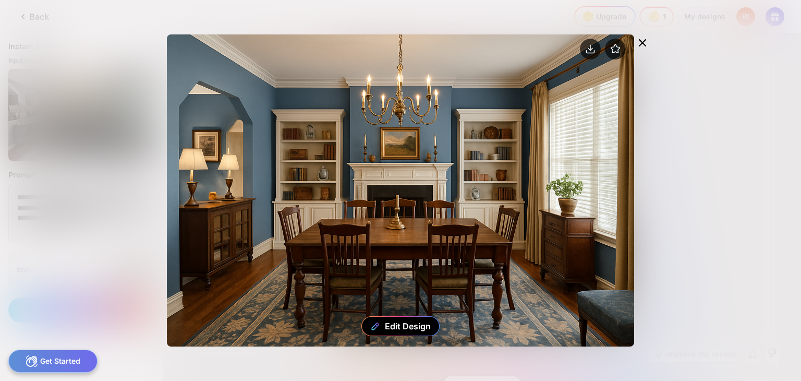
click at [636, 49] on icon at bounding box center [642, 43] width 13 height 13
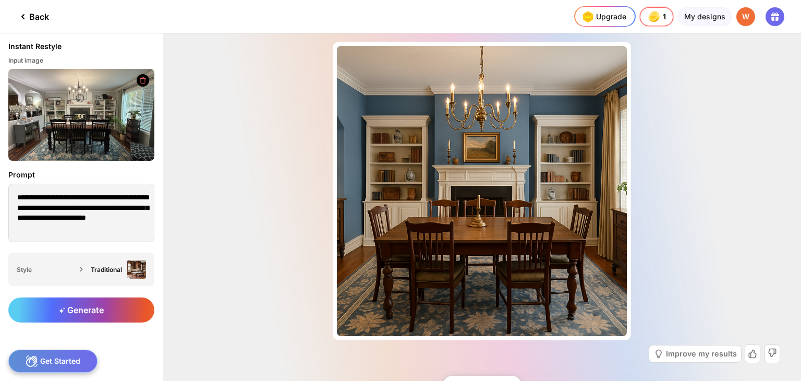
scroll to position [38, 0]
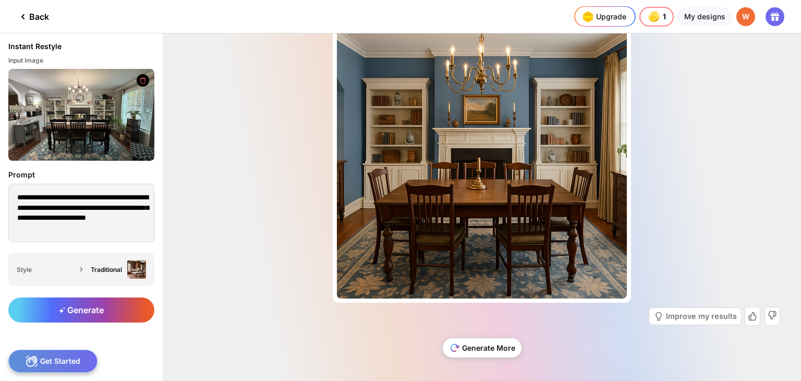
click at [484, 345] on div "Generate More" at bounding box center [482, 347] width 79 height 19
click at [500, 341] on div "Generate More" at bounding box center [482, 347] width 79 height 19
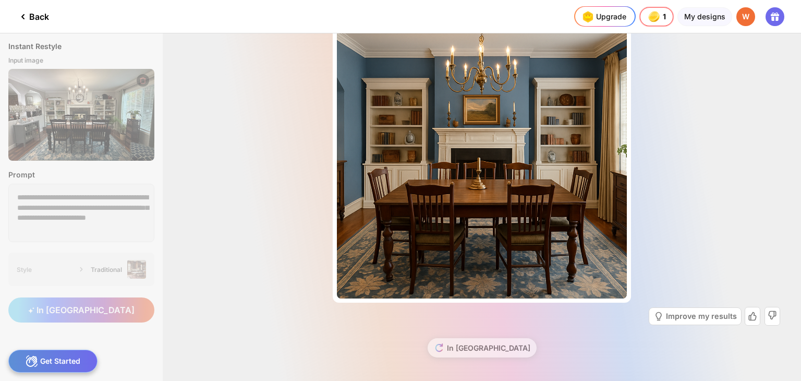
scroll to position [0, 0]
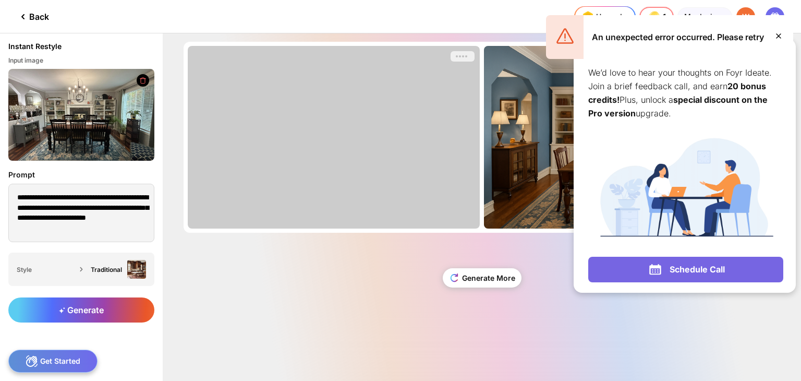
click at [776, 37] on icon at bounding box center [779, 36] width 13 height 13
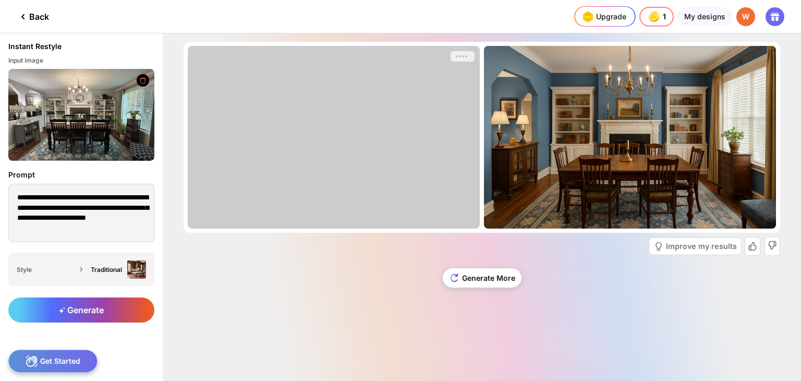
click at [667, 323] on div "Almost there... Edit Design Almost there... Edit Design Improve my results Gene…" at bounding box center [482, 206] width 638 height 347
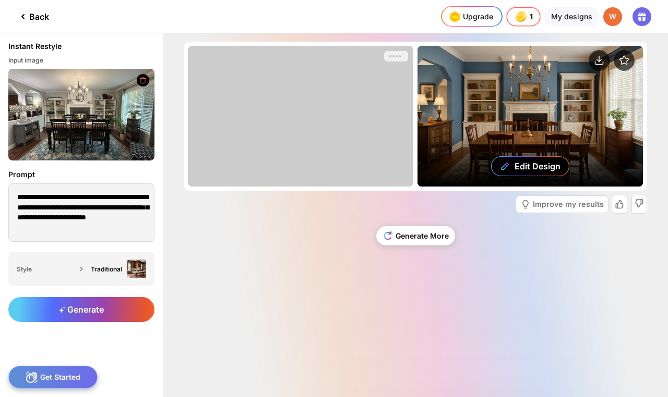
click at [504, 98] on div "Edit Design" at bounding box center [529, 116] width 225 height 141
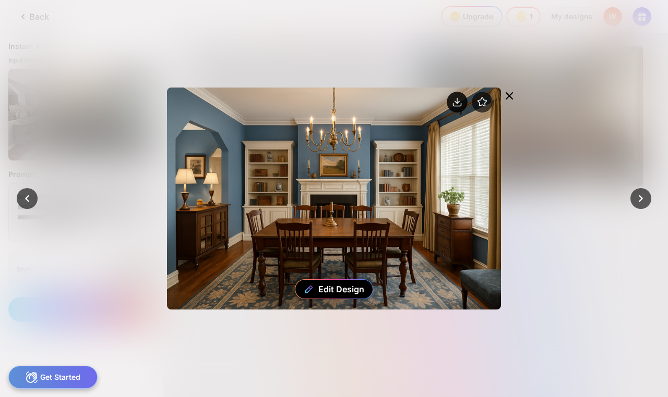
click at [447, 113] on circle at bounding box center [457, 102] width 21 height 21
drag, startPoint x: 106, startPoint y: 38, endPoint x: 90, endPoint y: 44, distance: 17.5
click at [105, 38] on div at bounding box center [334, 198] width 668 height 397
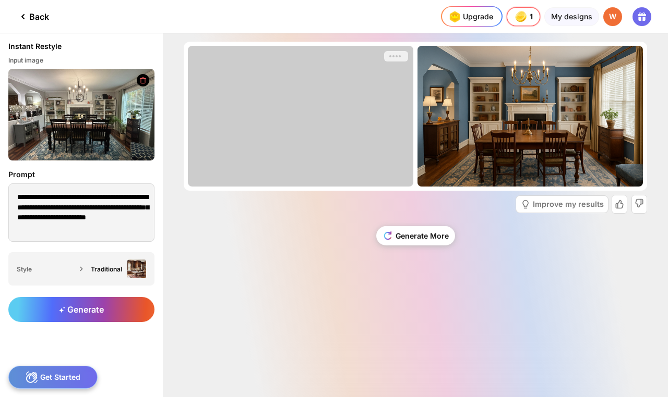
click at [329, 126] on div at bounding box center [300, 116] width 225 height 141
drag, startPoint x: 313, startPoint y: 118, endPoint x: 332, endPoint y: 115, distance: 19.0
click at [313, 118] on div at bounding box center [300, 116] width 225 height 141
click at [406, 59] on div at bounding box center [396, 56] width 24 height 10
click at [345, 228] on div "Generate More" at bounding box center [415, 240] width 463 height 44
